Goal: Information Seeking & Learning: Learn about a topic

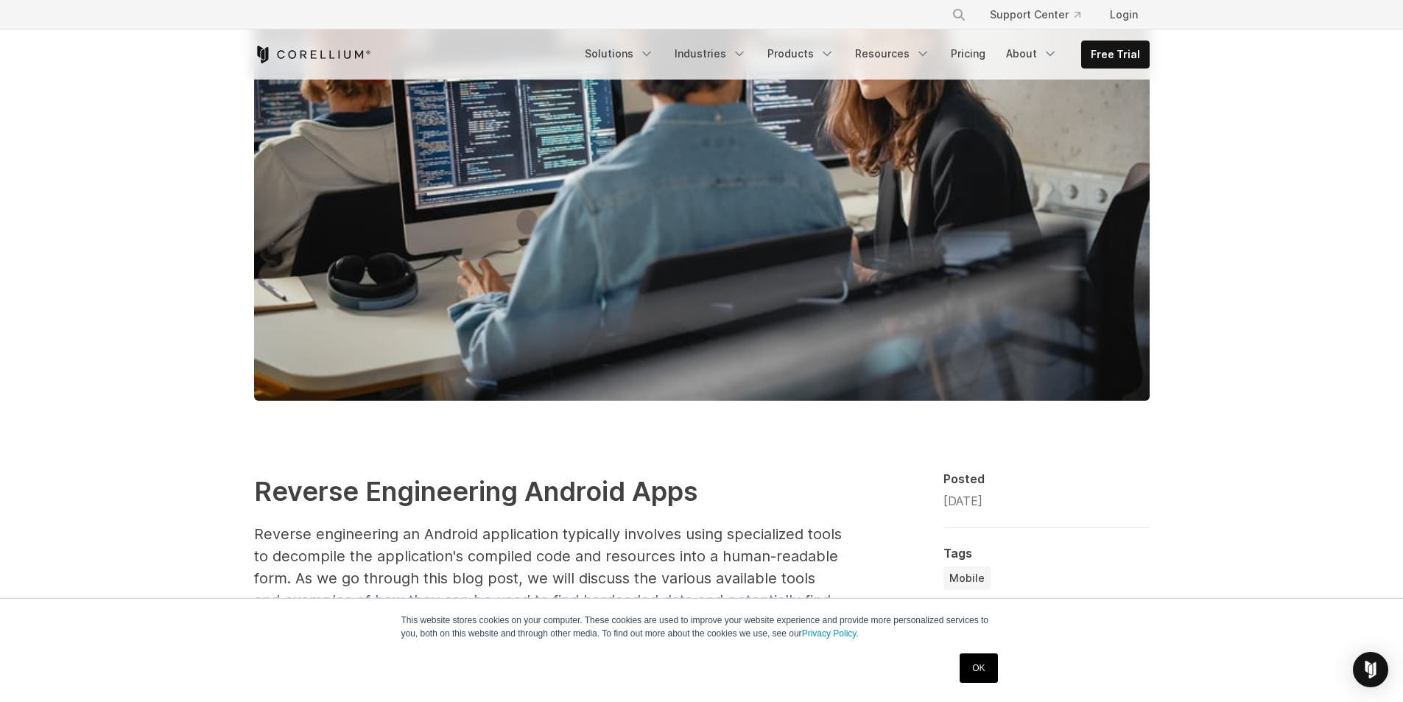
scroll to position [589, 0]
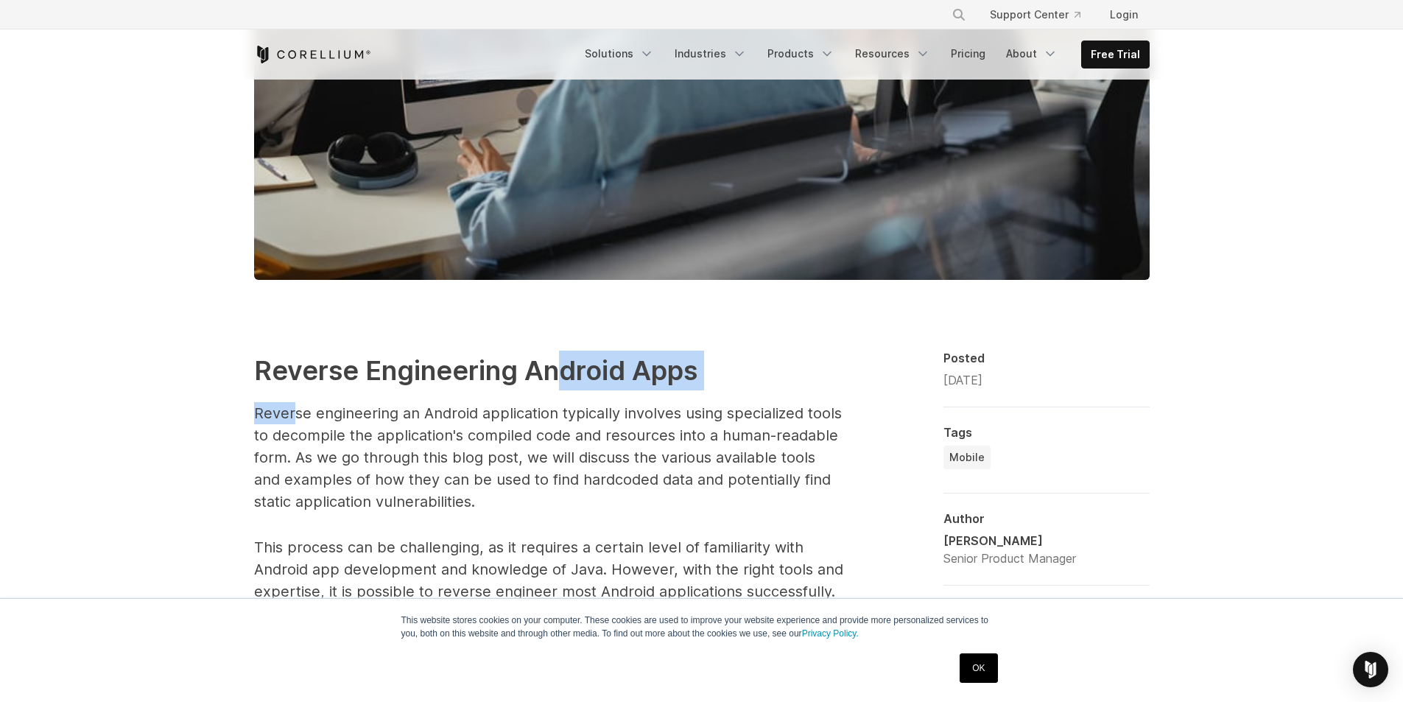
drag, startPoint x: 419, startPoint y: 387, endPoint x: 562, endPoint y: 384, distance: 142.9
drag, startPoint x: 562, startPoint y: 384, endPoint x: 549, endPoint y: 390, distance: 13.8
click at [561, 384] on strong "Reverse Engineering Android Apps" at bounding box center [475, 370] width 443 height 32
drag, startPoint x: 281, startPoint y: 440, endPoint x: 414, endPoint y: 438, distance: 133.3
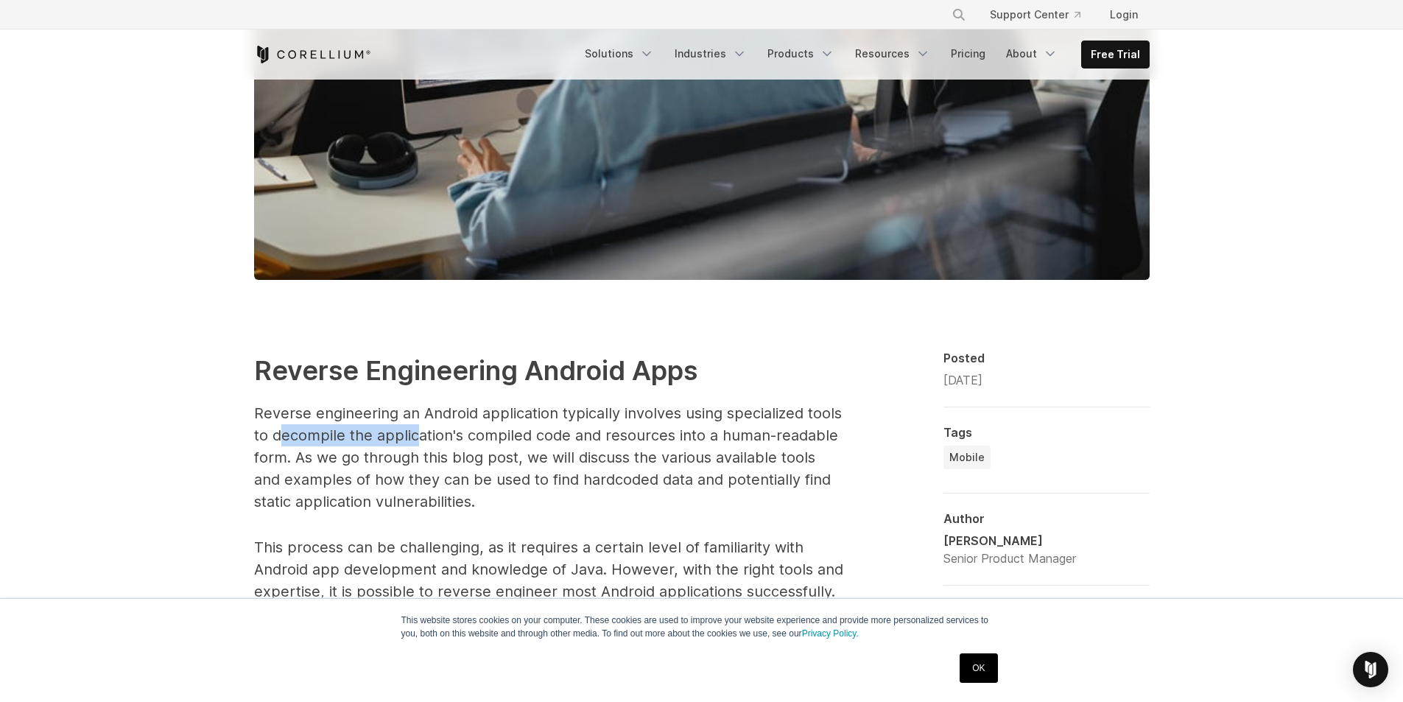
click at [414, 438] on p "Reverse engineering an Android application typically involves using specialized…" at bounding box center [548, 457] width 589 height 110
drag, startPoint x: 598, startPoint y: 432, endPoint x: 713, endPoint y: 448, distance: 116.0
click at [720, 443] on p "Reverse engineering an Android application typically involves using specialized…" at bounding box center [548, 457] width 589 height 110
drag, startPoint x: 241, startPoint y: 456, endPoint x: 476, endPoint y: 460, distance: 235.0
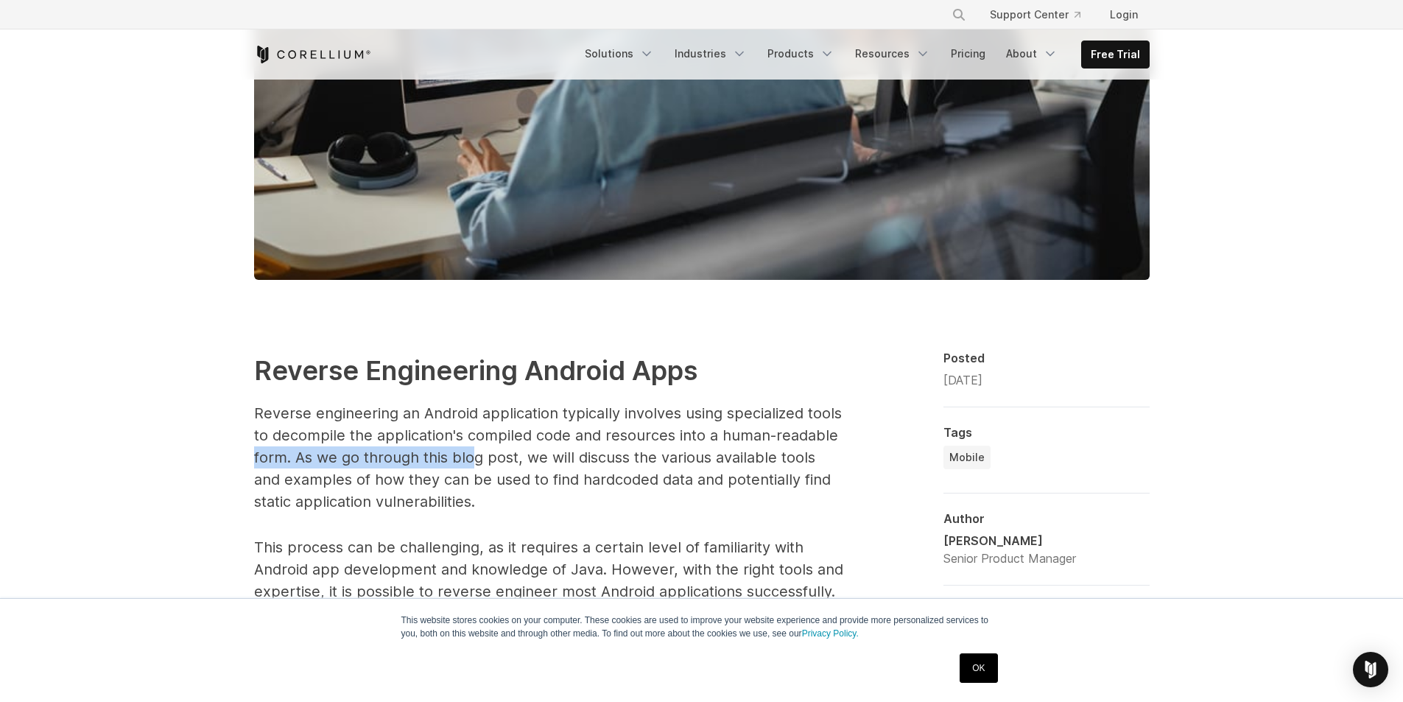
click at [476, 460] on p "Reverse engineering an Android application typically involves using specialized…" at bounding box center [548, 457] width 589 height 110
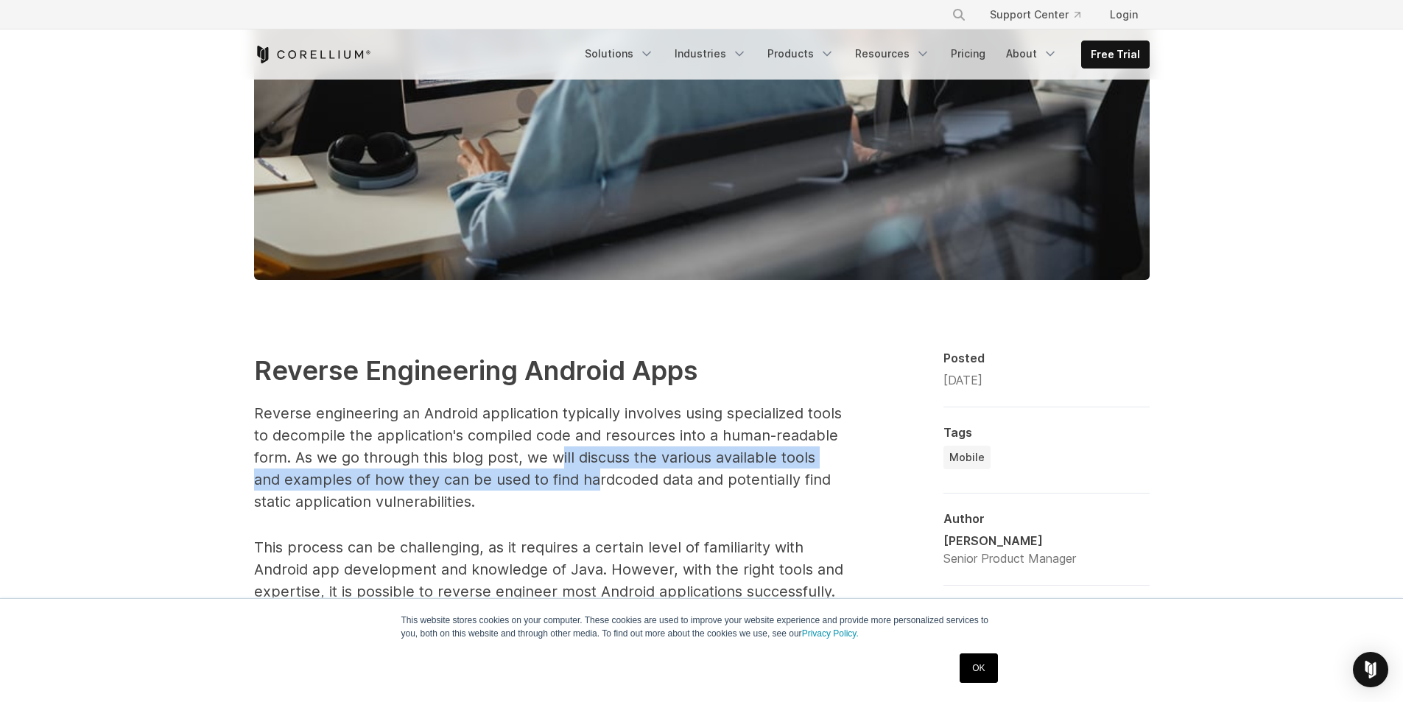
drag, startPoint x: 555, startPoint y: 466, endPoint x: 565, endPoint y: 479, distance: 16.8
click at [565, 479] on p "Reverse engineering an Android application typically involves using specialized…" at bounding box center [548, 457] width 589 height 110
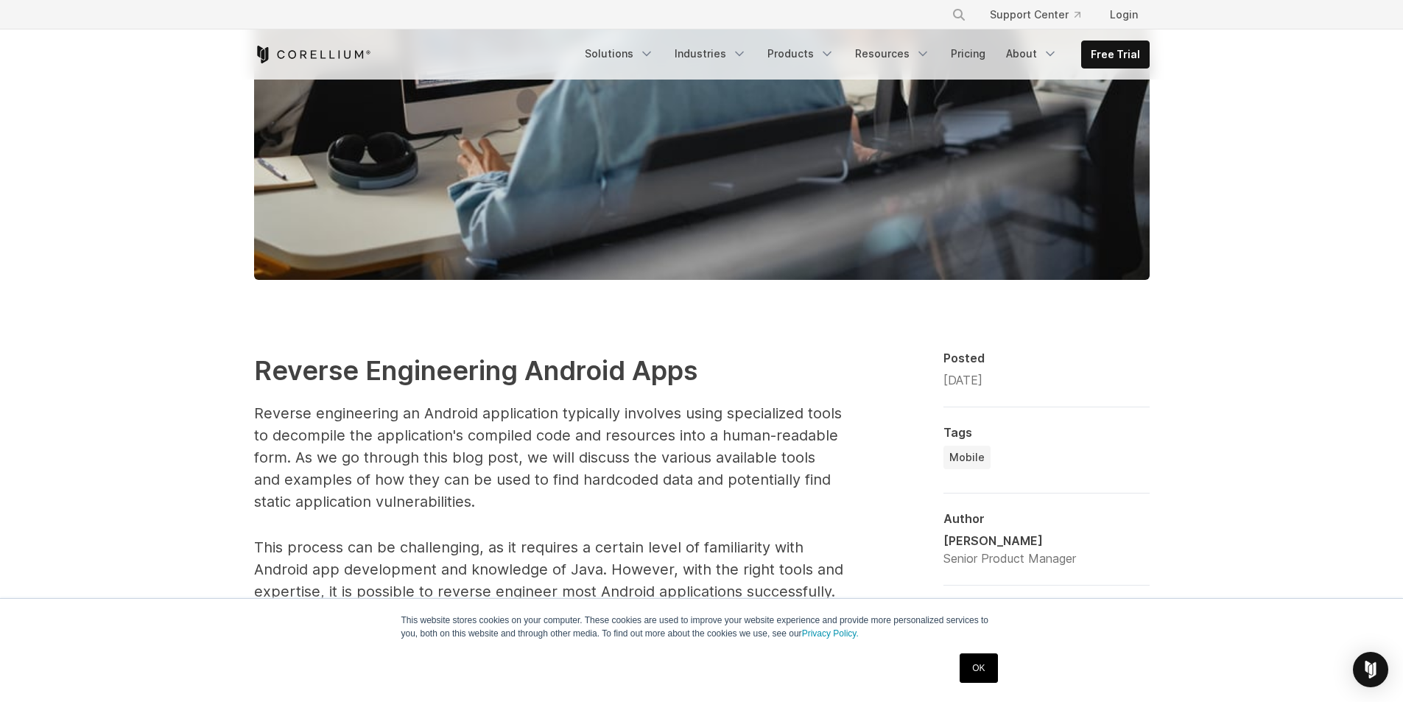
click at [502, 501] on p "Reverse engineering an Android application typically involves using specialized…" at bounding box center [548, 457] width 589 height 110
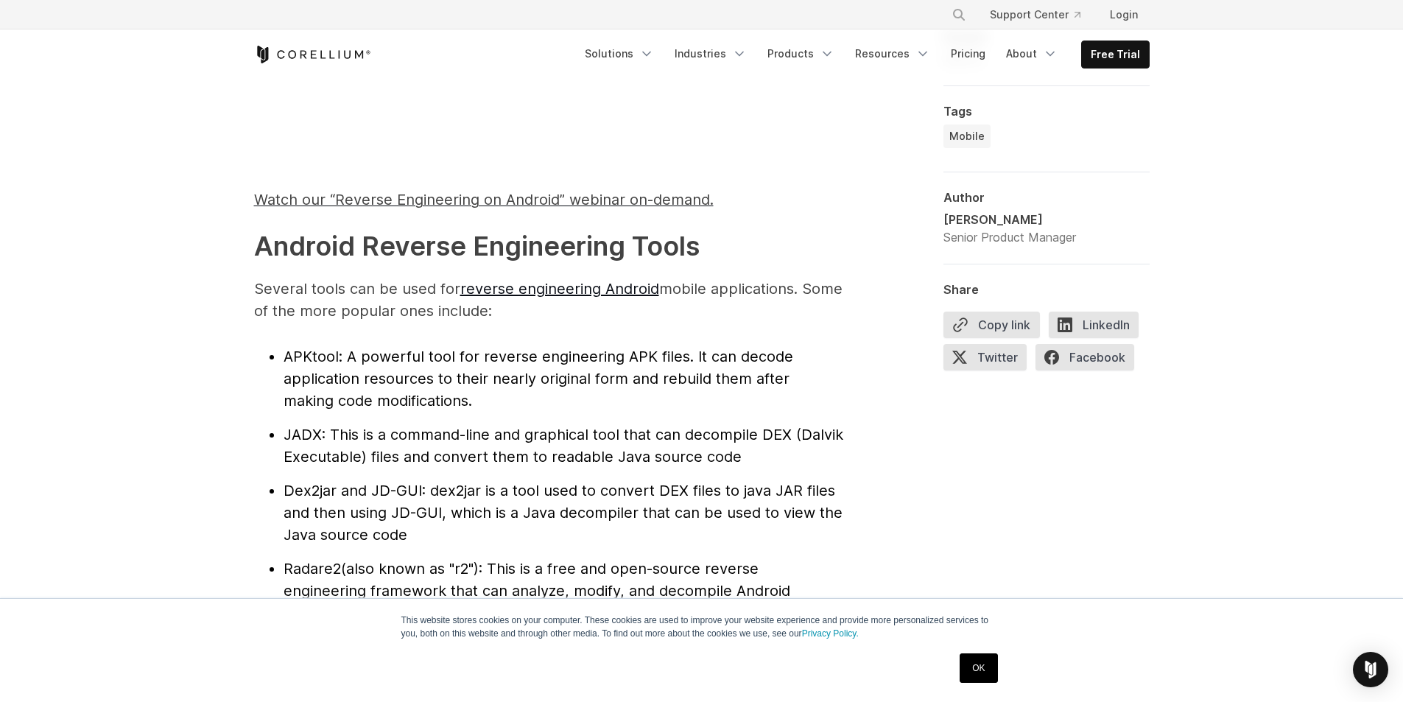
scroll to position [1400, 0]
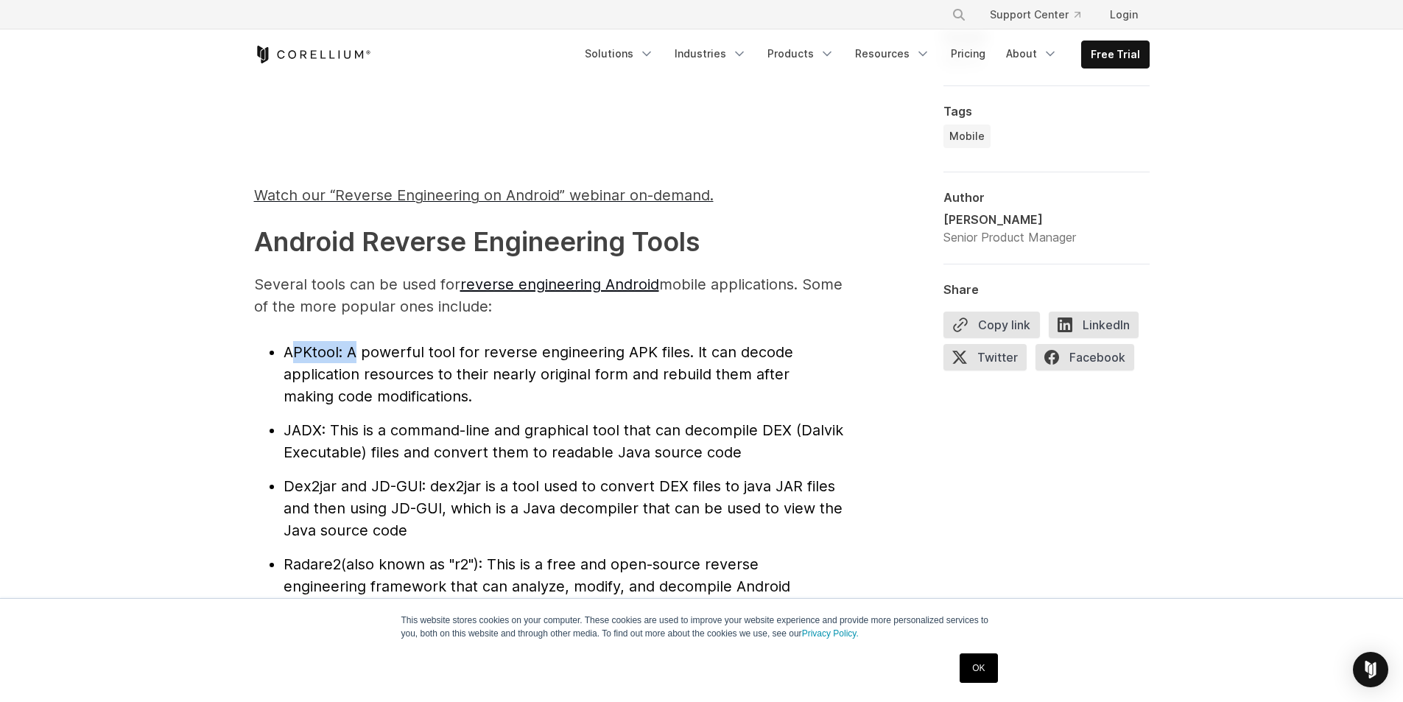
click at [414, 411] on ul "APKtool : A powerful tool for reverse engineering APK files. It can decode appl…" at bounding box center [548, 519] width 589 height 357
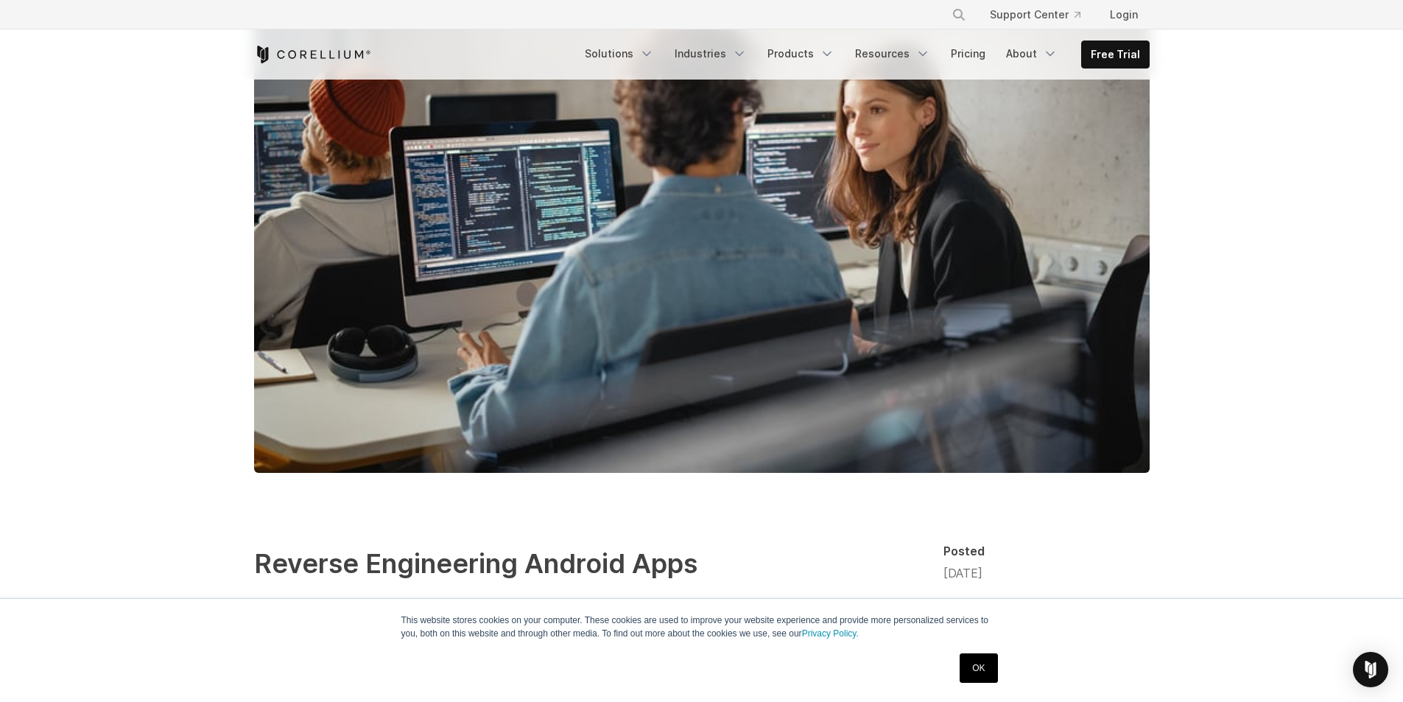
scroll to position [589, 0]
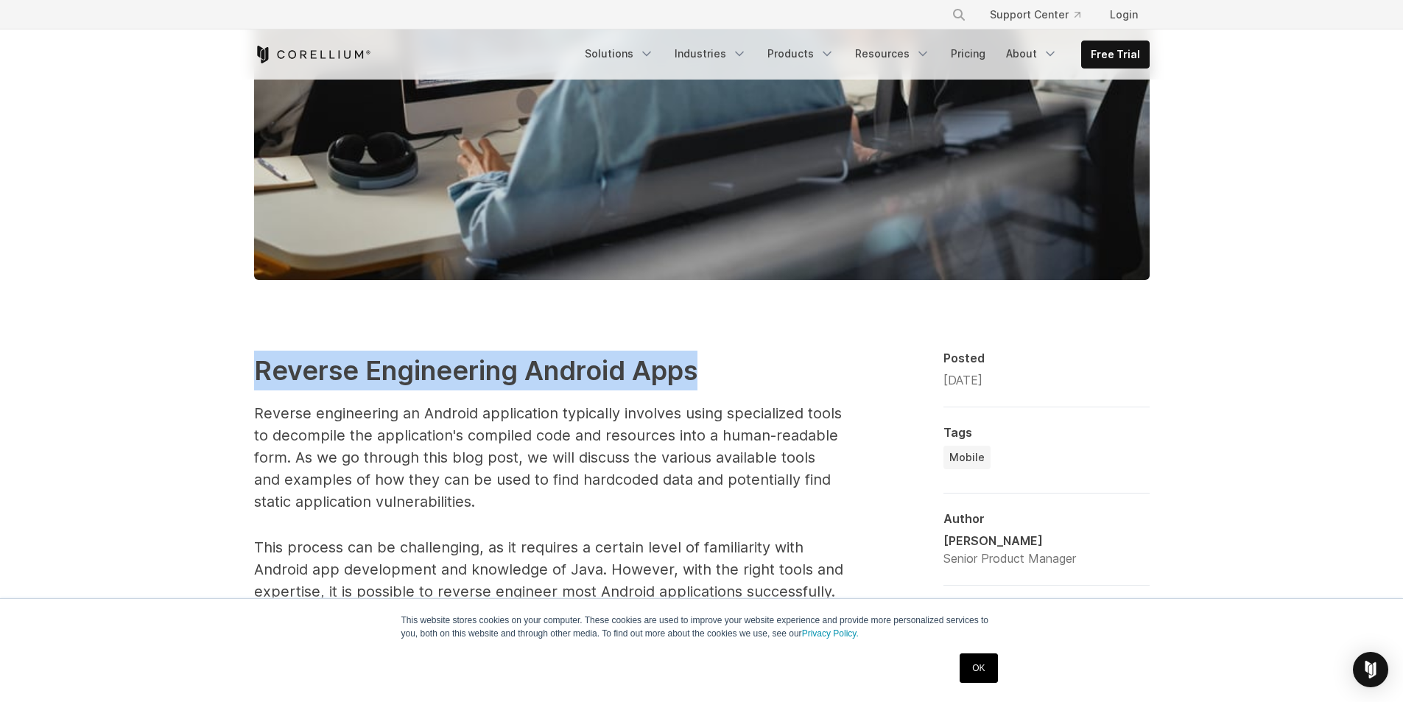
drag, startPoint x: 241, startPoint y: 379, endPoint x: 823, endPoint y: 355, distance: 583.1
